Goal: Find specific page/section: Find specific page/section

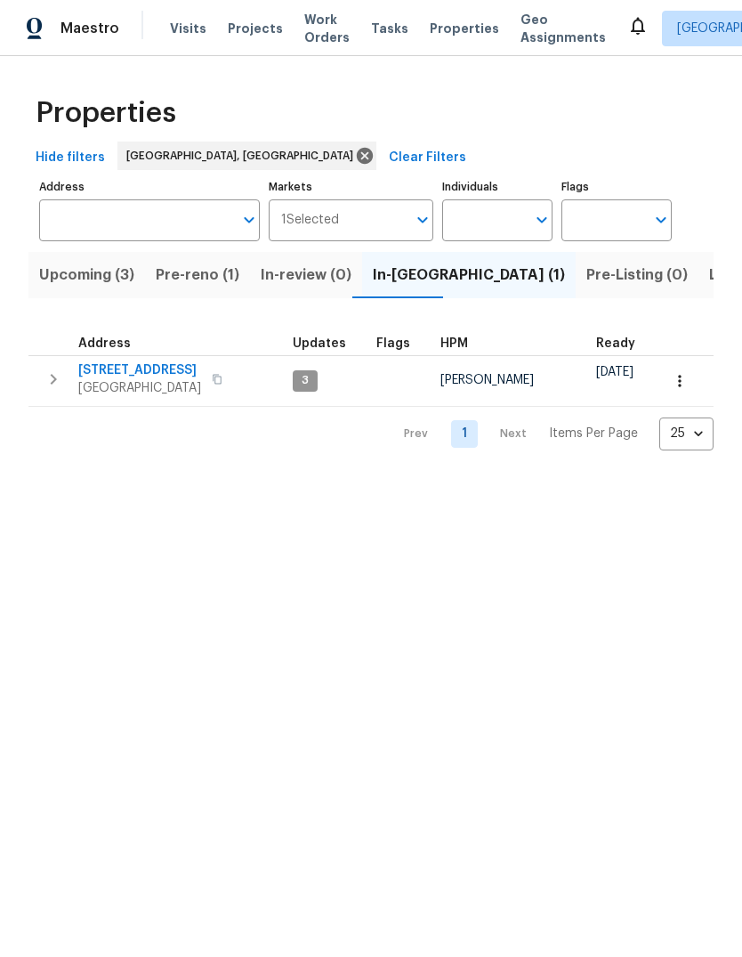
scroll to position [0, 30]
click at [119, 364] on span "[STREET_ADDRESS]" at bounding box center [139, 370] width 123 height 18
click at [155, 267] on span "Pre-reno (1)" at bounding box center [167, 275] width 84 height 25
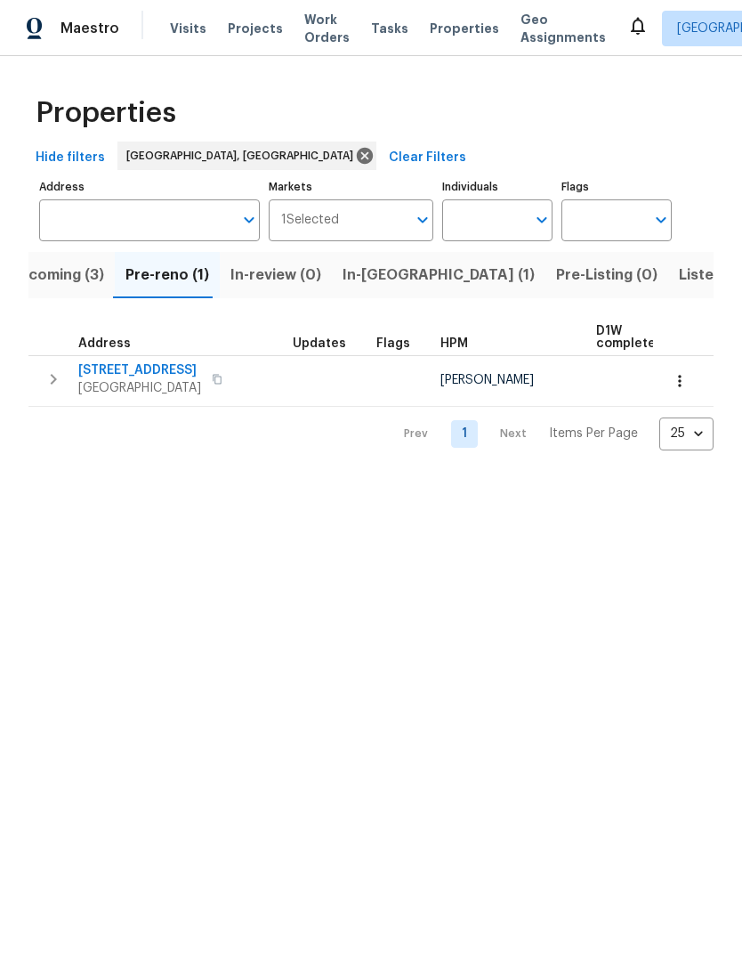
click at [119, 363] on span "[STREET_ADDRESS]" at bounding box center [139, 370] width 123 height 18
click at [57, 270] on span "Upcoming (3)" at bounding box center [56, 275] width 95 height 25
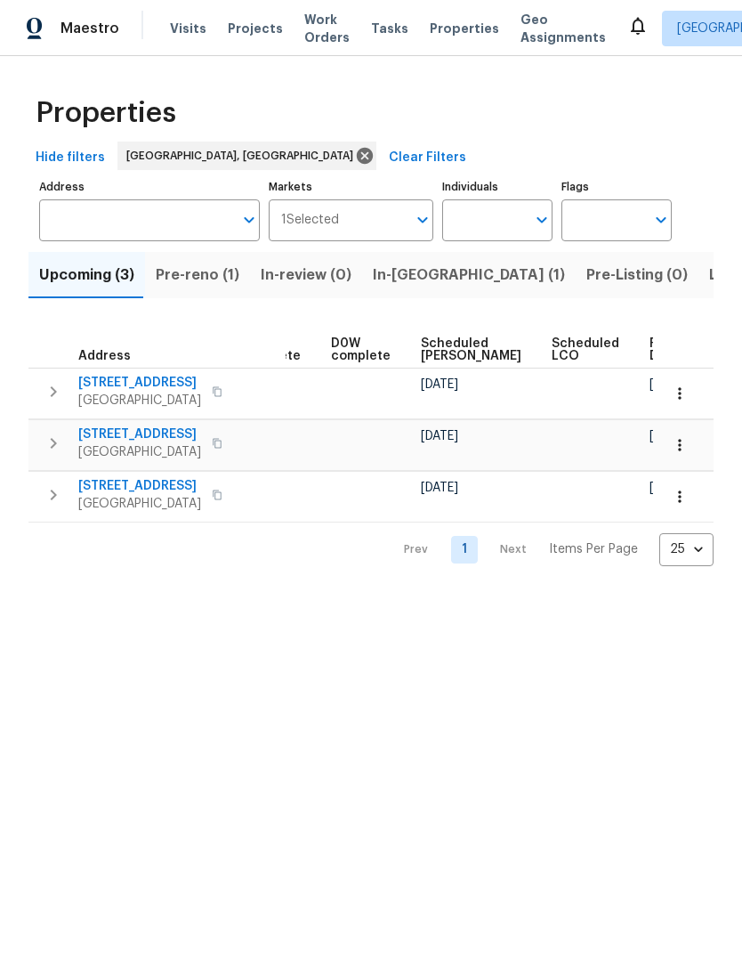
scroll to position [0, 446]
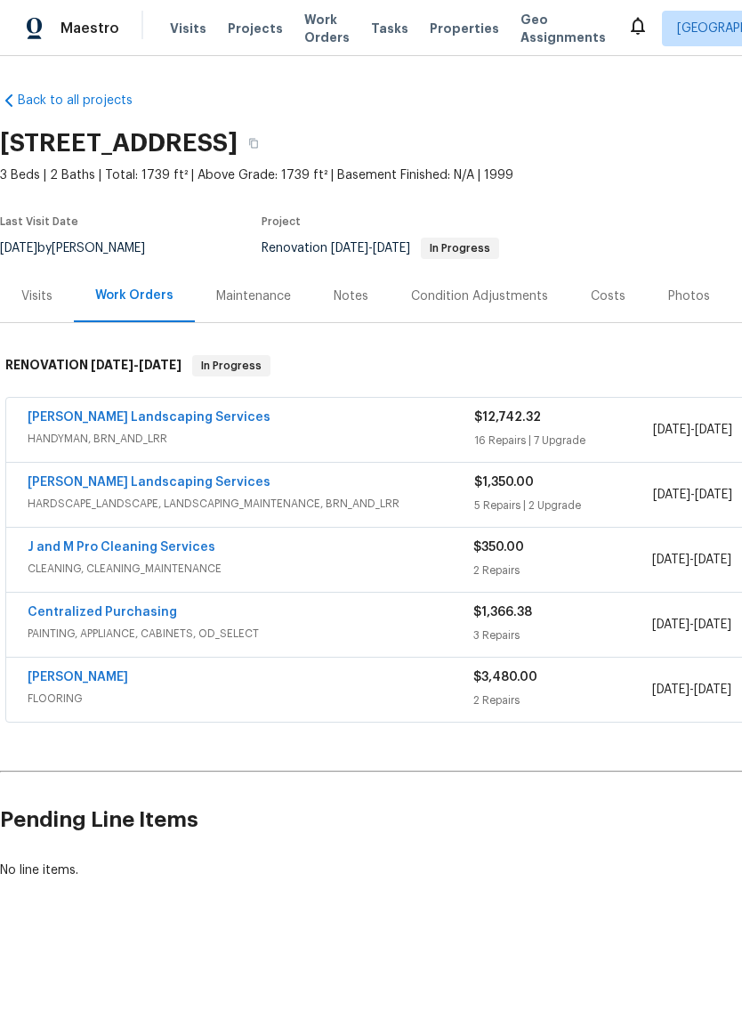
click at [141, 415] on link "Rodriguez Landscaping Services" at bounding box center [149, 417] width 243 height 12
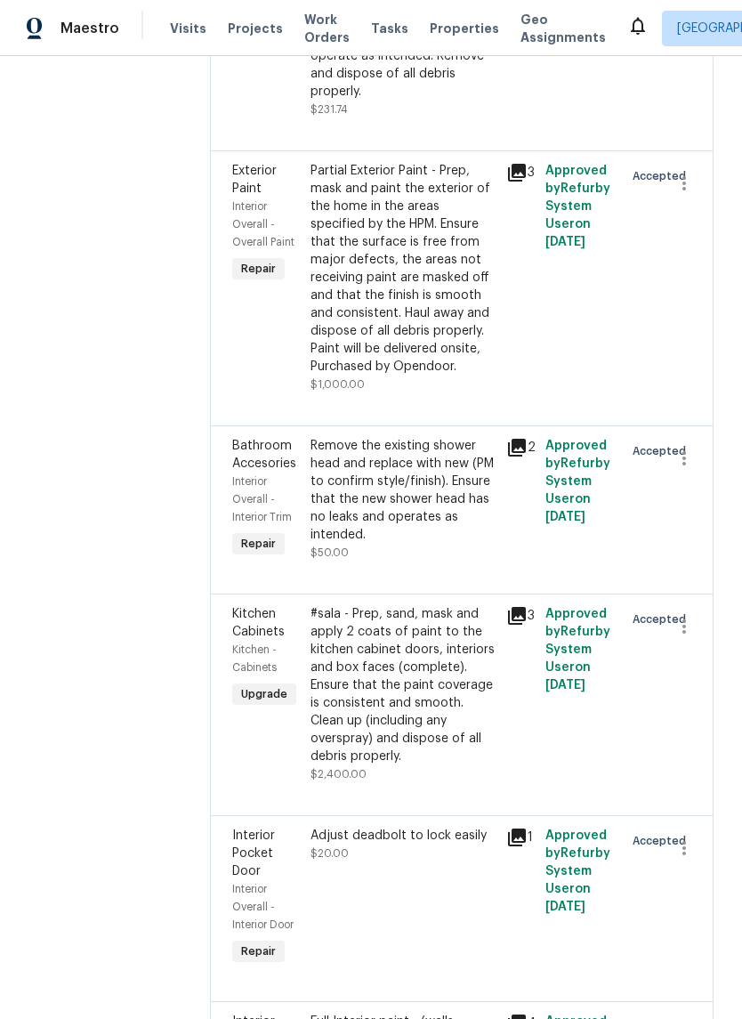
scroll to position [1116, 0]
click at [495, 279] on div "Partial Exterior Paint - Prep, mask and paint the exterior of the home in the a…" at bounding box center [403, 268] width 185 height 214
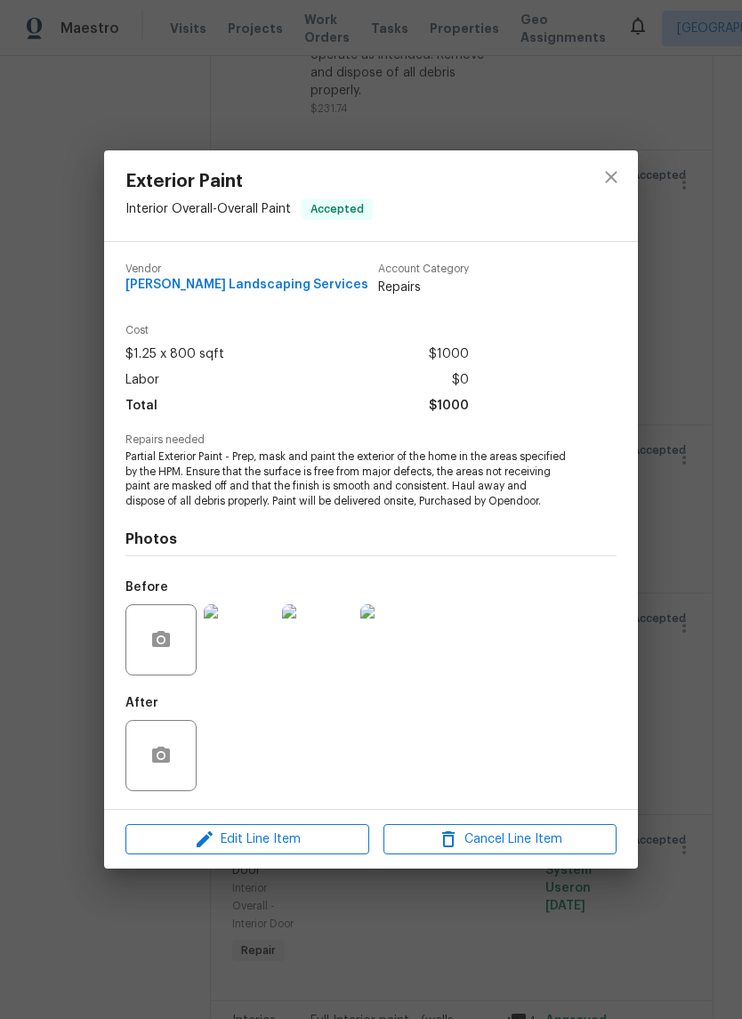
click at [238, 644] on img at bounding box center [239, 639] width 71 height 71
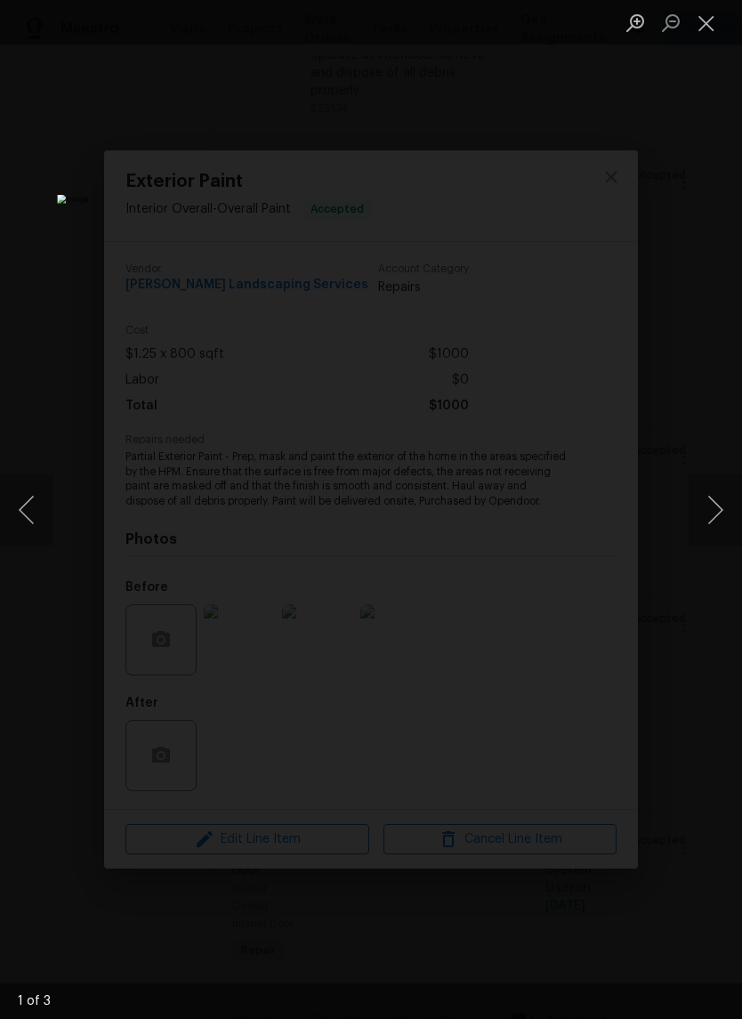
click at [710, 503] on button "Next image" at bounding box center [715, 509] width 53 height 71
click at [708, 506] on button "Next image" at bounding box center [715, 509] width 53 height 71
click at [716, 8] on button "Close lightbox" at bounding box center [707, 22] width 36 height 31
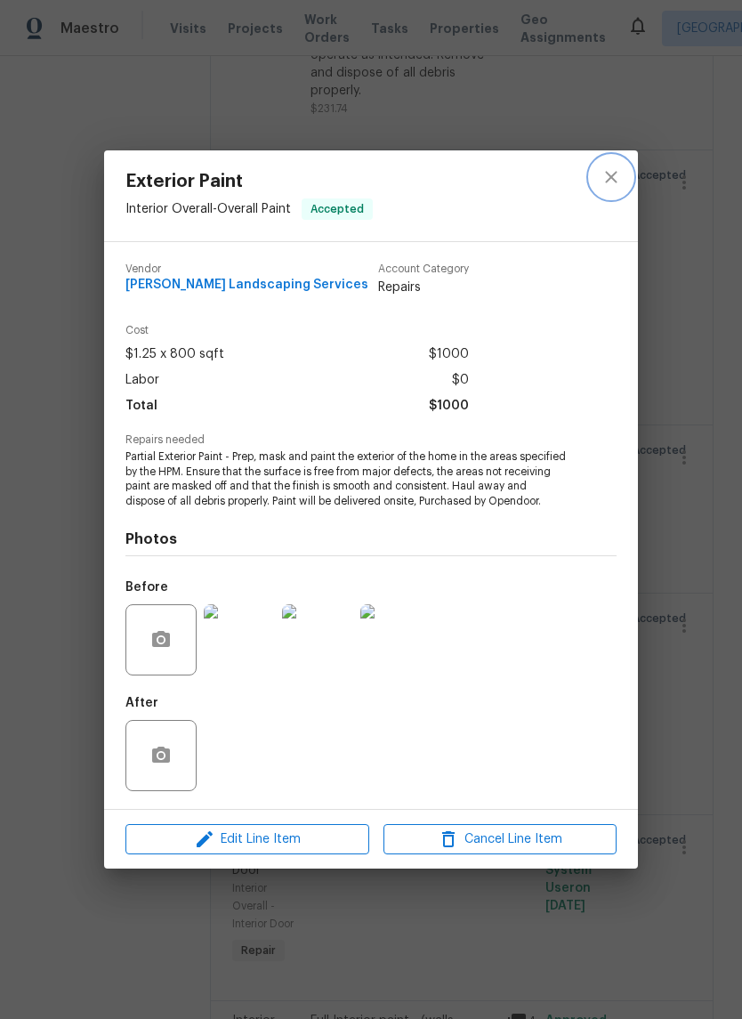
click at [602, 157] on button "close" at bounding box center [611, 177] width 43 height 43
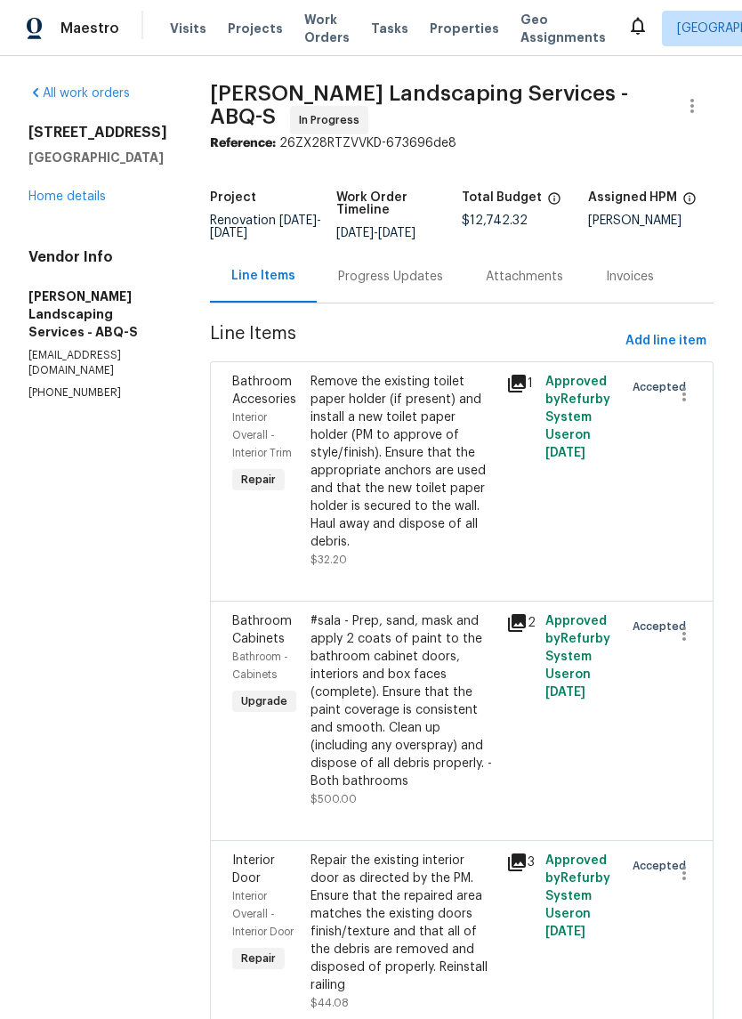
scroll to position [0, 0]
